Goal: Information Seeking & Learning: Learn about a topic

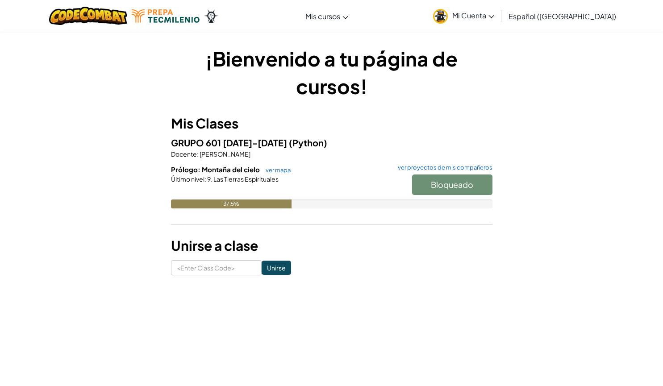
click at [494, 18] on span "Mi Cuenta" at bounding box center [473, 15] width 42 height 9
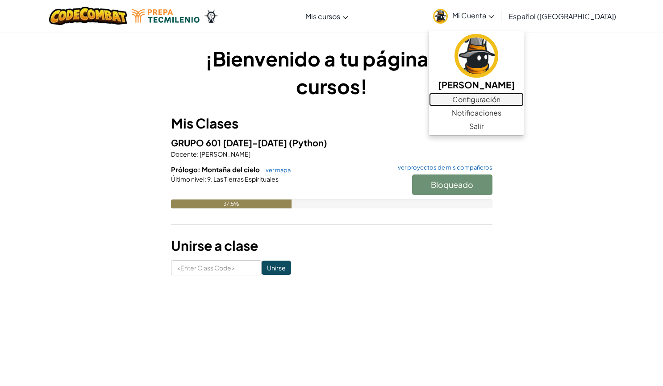
click at [474, 104] on link "Configuración" at bounding box center [476, 99] width 95 height 13
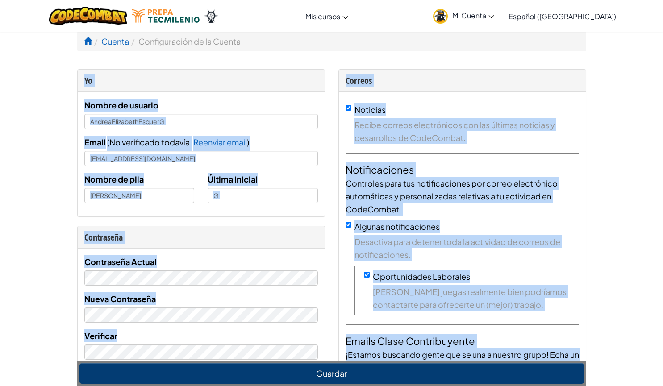
click at [197, 263] on div "Contraseña Actual" at bounding box center [200, 270] width 233 height 30
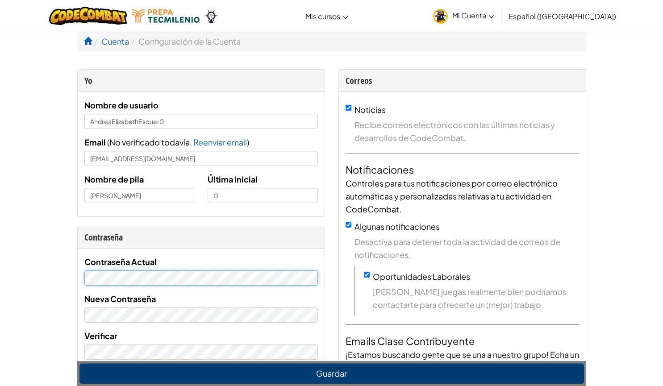
click at [83, 278] on div "Contraseña Actual Nueva Contraseña Verificar" at bounding box center [201, 311] width 247 height 125
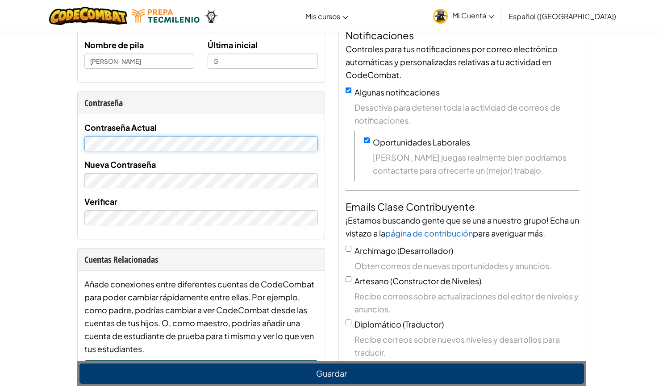
scroll to position [123, 0]
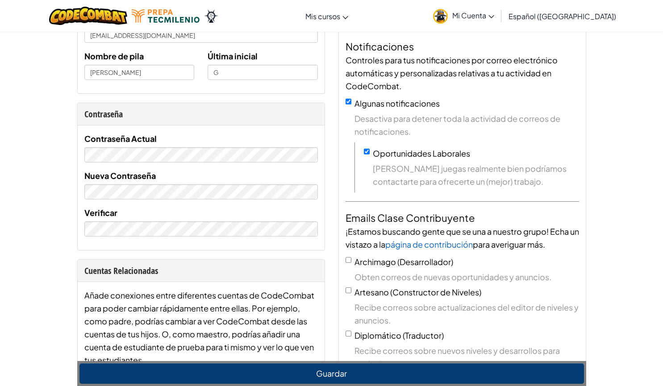
click at [483, 15] on span "Mi Cuenta" at bounding box center [473, 15] width 42 height 9
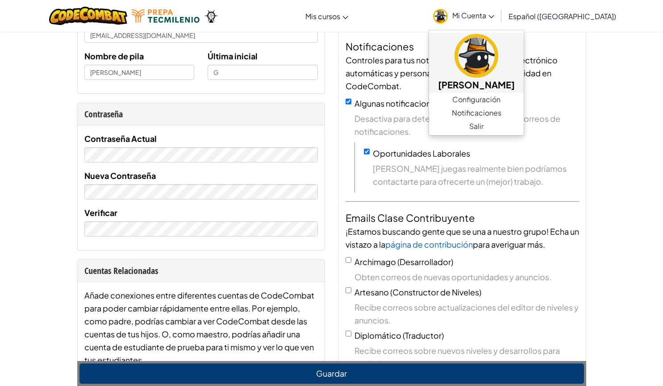
click at [492, 88] on h5 "[PERSON_NAME]" at bounding box center [476, 85] width 77 height 14
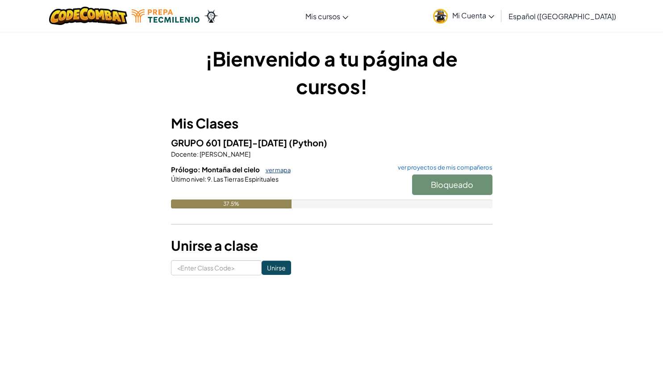
click at [287, 168] on link "ver mapa" at bounding box center [275, 170] width 29 height 7
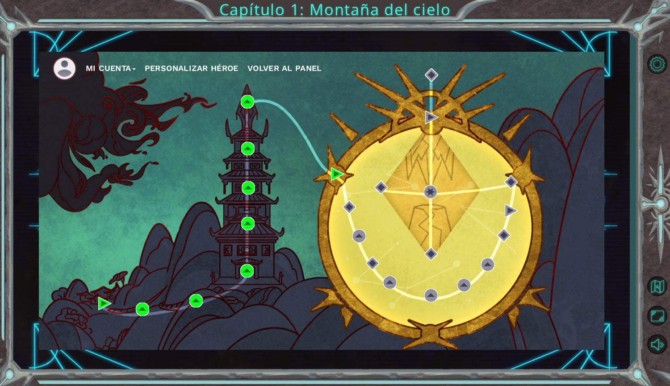
click at [59, 69] on img at bounding box center [64, 68] width 25 height 25
click at [56, 66] on img at bounding box center [64, 68] width 25 height 25
click at [277, 71] on span "Volver al panel" at bounding box center [284, 67] width 75 height 9
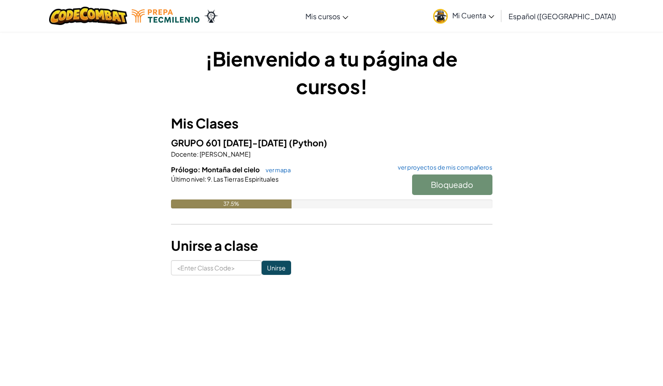
click at [484, 21] on link "Mi Cuenta" at bounding box center [464, 16] width 70 height 28
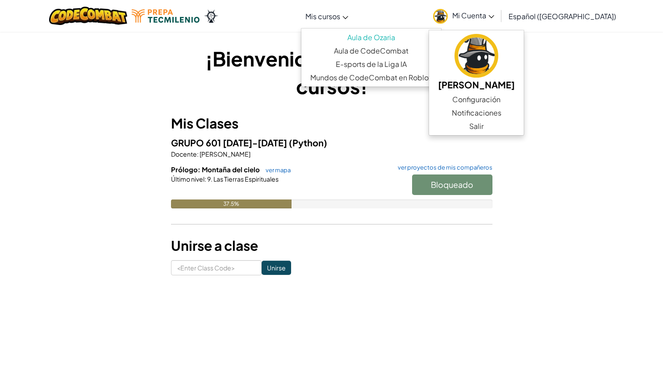
click at [353, 16] on link "Mis cursos" at bounding box center [327, 16] width 52 height 24
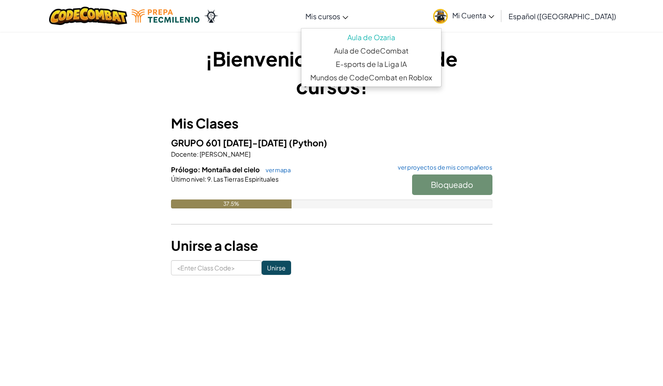
click at [357, 112] on div "¡Bienvenido a tu página de cursos! Mis Clases GRUPO 601 AGO-DIC 2025 (Python) D…" at bounding box center [331, 160] width 321 height 231
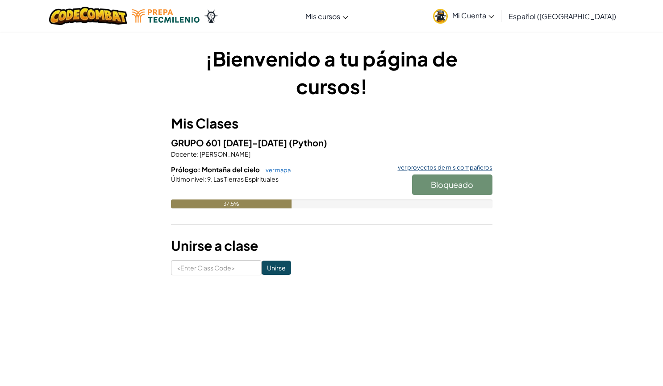
click at [455, 170] on link "ver proyectos de mis compañeros" at bounding box center [442, 168] width 99 height 6
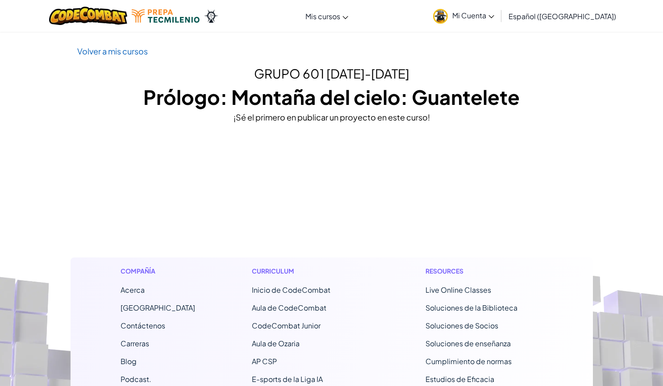
scroll to position [0, 0]
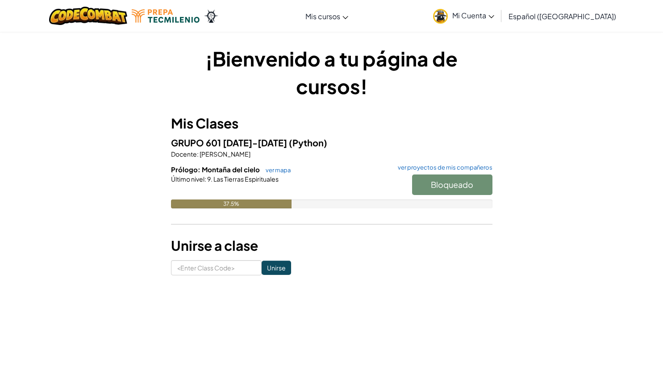
click at [267, 174] on h6 "Prólogo: Montaña del cielo ver mapa ver proyectos de mis compañeros" at bounding box center [331, 170] width 321 height 10
click at [206, 169] on span "Prólogo: Montaña del cielo" at bounding box center [216, 169] width 90 height 8
click at [225, 150] on span "[PERSON_NAME]" at bounding box center [225, 154] width 52 height 8
click at [300, 143] on span "(Python)" at bounding box center [308, 142] width 38 height 11
click at [271, 167] on link "ver mapa" at bounding box center [275, 170] width 29 height 7
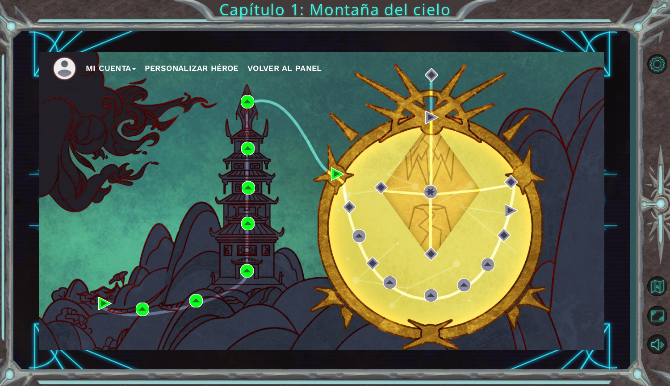
click at [218, 72] on button "Personalizar héroe" at bounding box center [192, 68] width 94 height 13
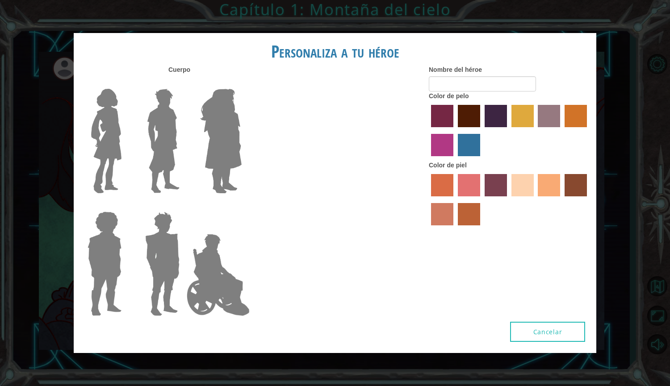
type input "Amanda"
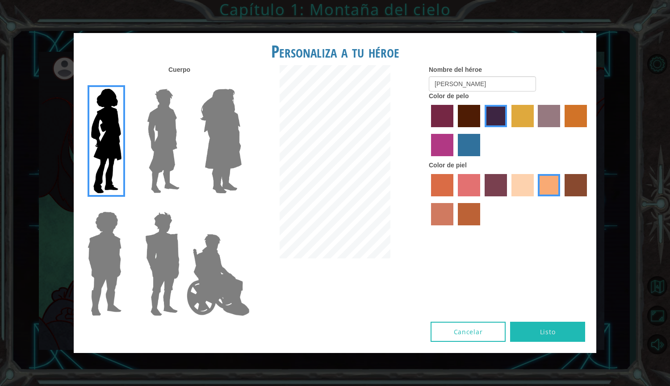
click at [454, 115] on div at bounding box center [509, 132] width 161 height 58
click at [475, 118] on label "maroon hair color" at bounding box center [469, 116] width 22 height 22
click at [454, 130] on input "maroon hair color" at bounding box center [454, 130] width 0 height 0
click at [488, 119] on label "hot purple hair color" at bounding box center [495, 116] width 22 height 22
click at [481, 130] on input "hot purple hair color" at bounding box center [481, 130] width 0 height 0
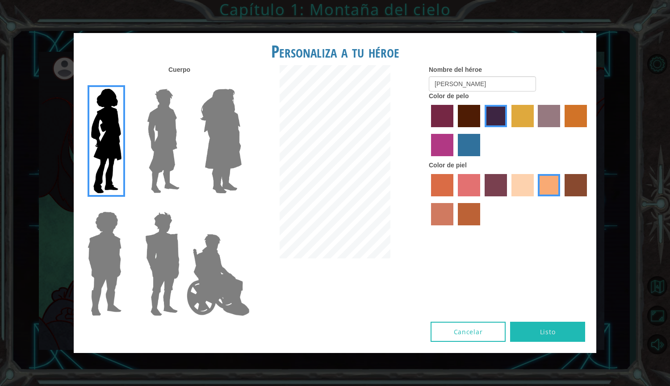
click at [483, 328] on button "Cancelar" at bounding box center [467, 332] width 75 height 20
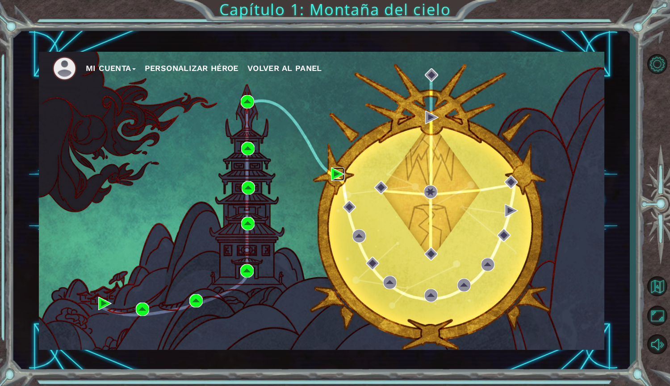
click at [340, 179] on img at bounding box center [337, 173] width 13 height 13
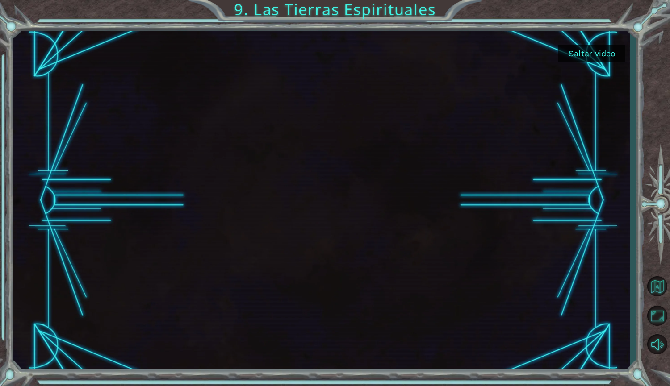
click at [606, 48] on button "Saltar video" at bounding box center [591, 53] width 67 height 17
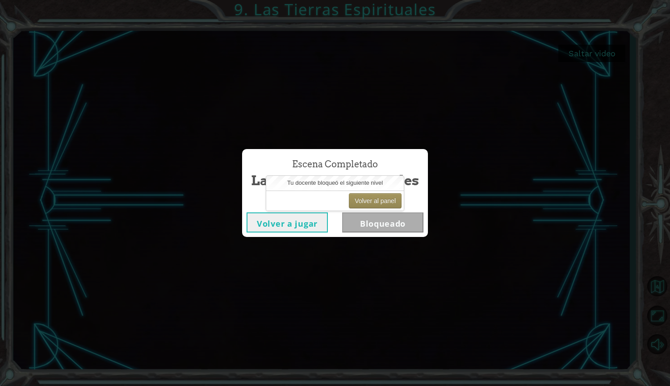
click at [394, 131] on div "Escena Completado Las Tierras Espirituales Volver a jugar Bloqueado" at bounding box center [335, 193] width 670 height 386
click at [308, 223] on button "Volver a jugar" at bounding box center [286, 222] width 81 height 20
